Goal: Communication & Community: Answer question/provide support

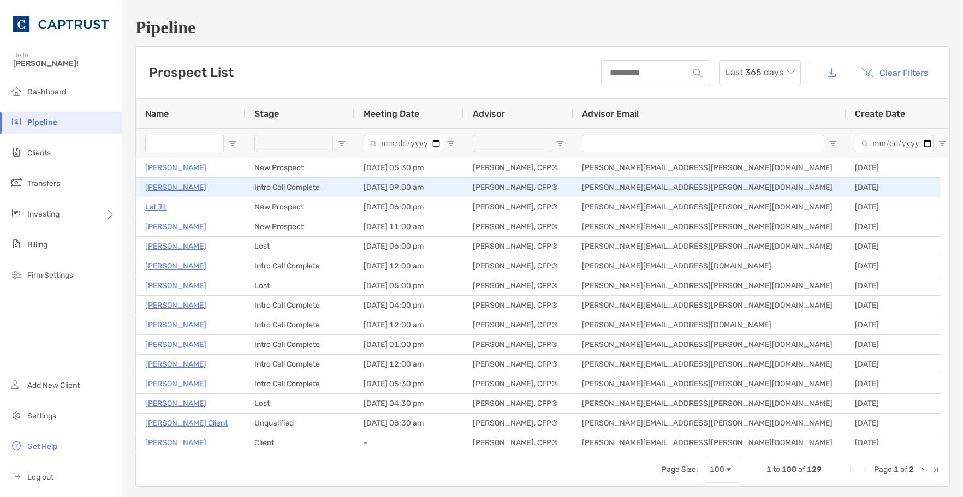
click at [170, 188] on p "[PERSON_NAME]" at bounding box center [175, 188] width 61 height 14
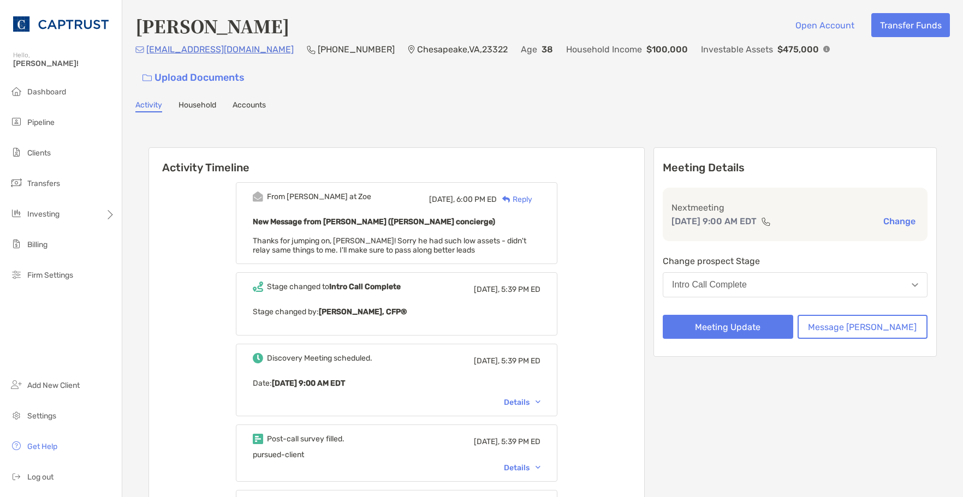
click at [532, 194] on div "Reply" at bounding box center [514, 199] width 35 height 11
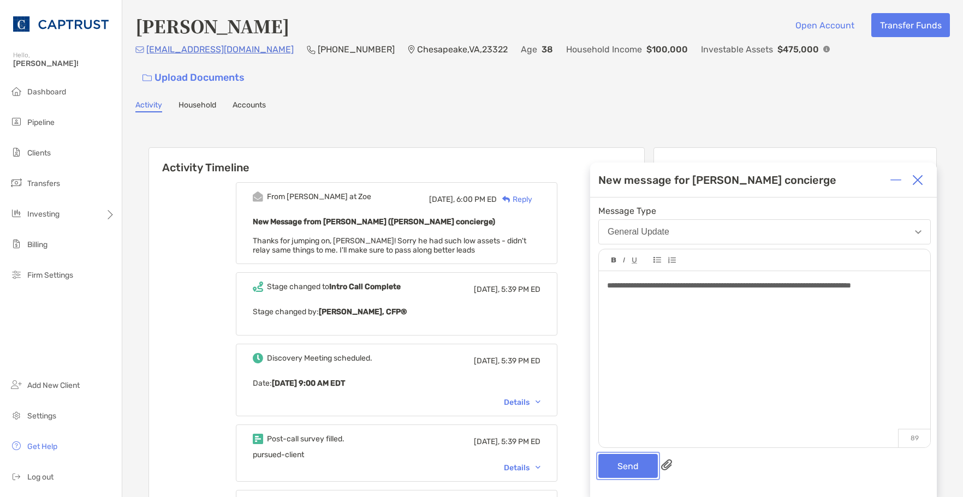
click at [621, 463] on button "Send" at bounding box center [627, 466] width 59 height 24
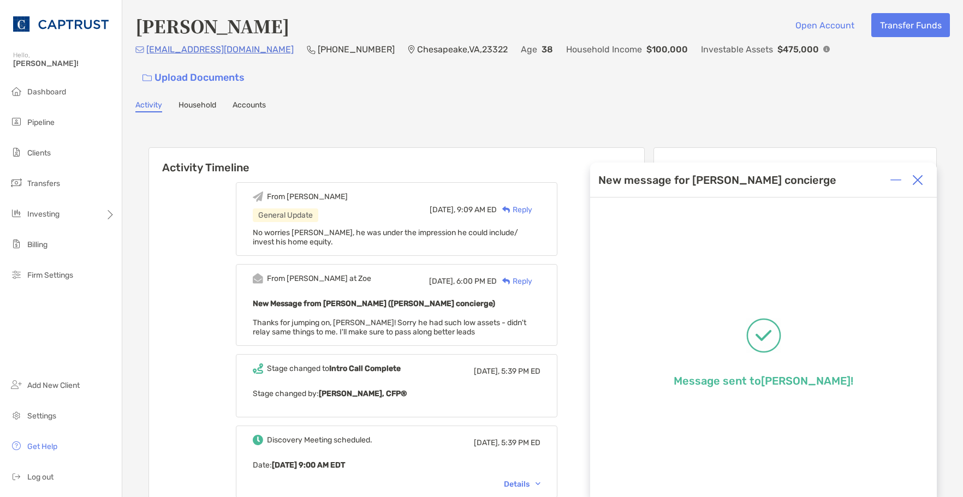
click at [918, 182] on img at bounding box center [917, 180] width 11 height 11
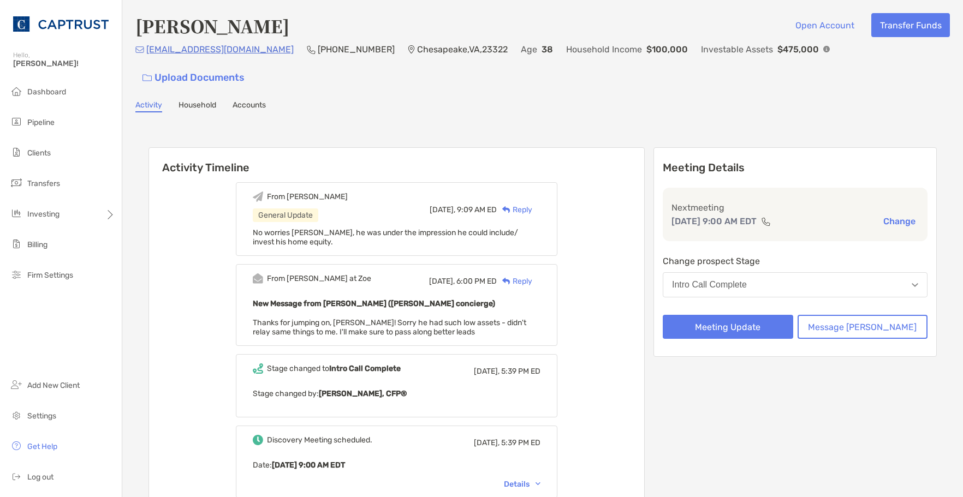
click at [829, 147] on div "Meeting Details Next meeting [DATE] 9:00 AM EDT Change Change prospect Stage In…" at bounding box center [794, 252] width 283 height 210
